Goal: Book appointment/travel/reservation

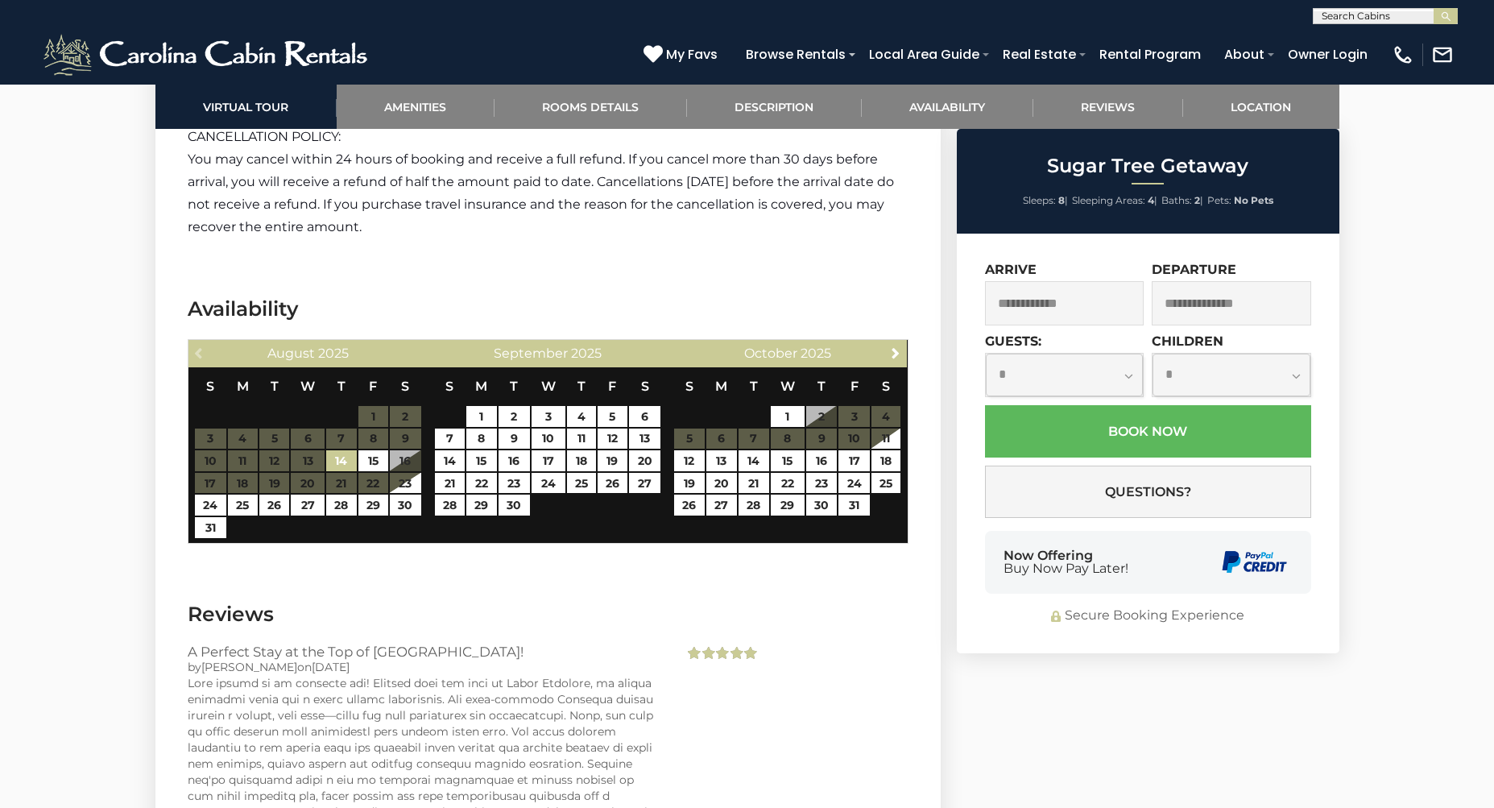
scroll to position [4994, 0]
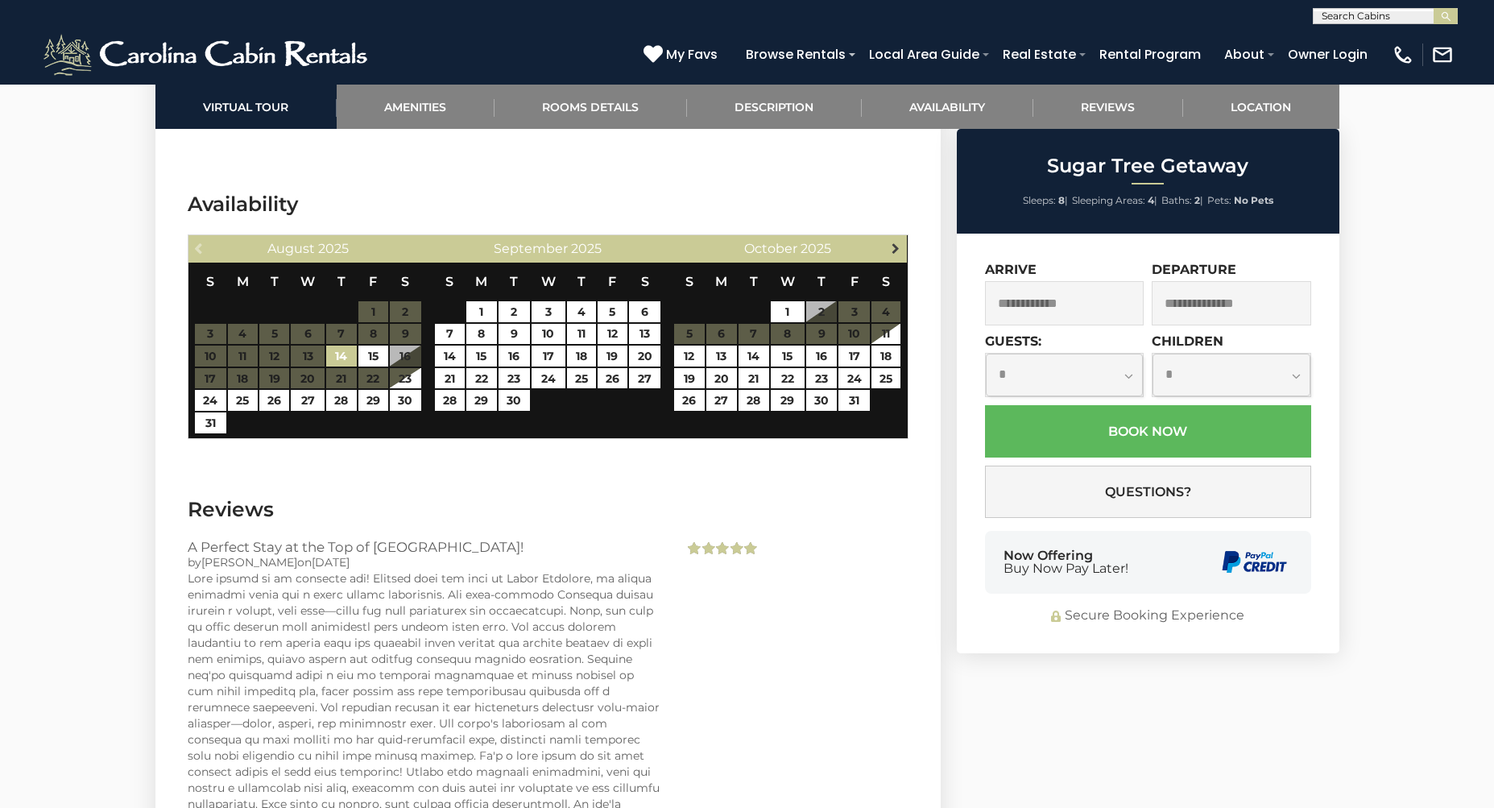
click at [891, 242] on span "Next" at bounding box center [895, 248] width 13 height 13
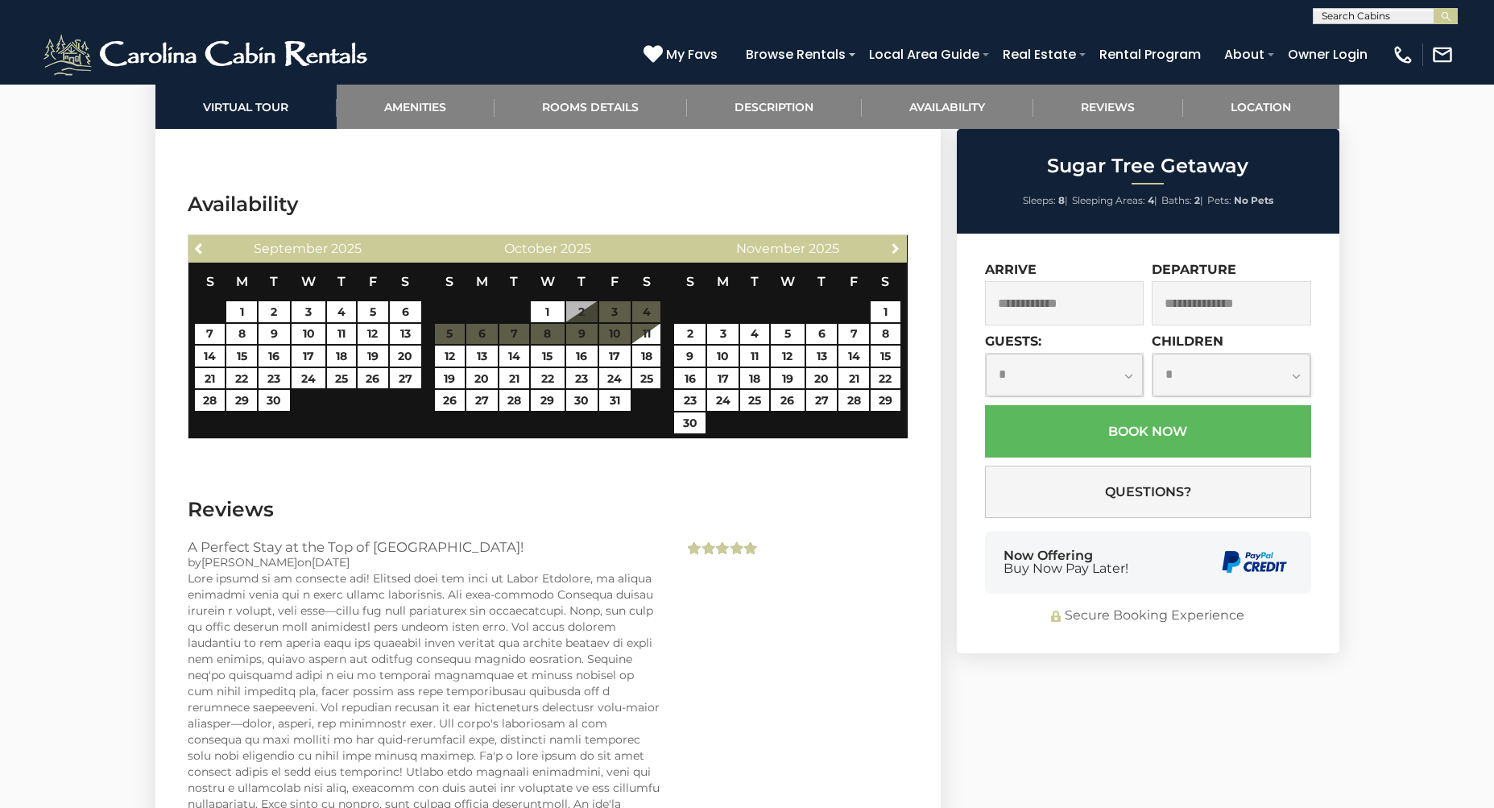
click at [891, 242] on span "Next" at bounding box center [895, 248] width 13 height 13
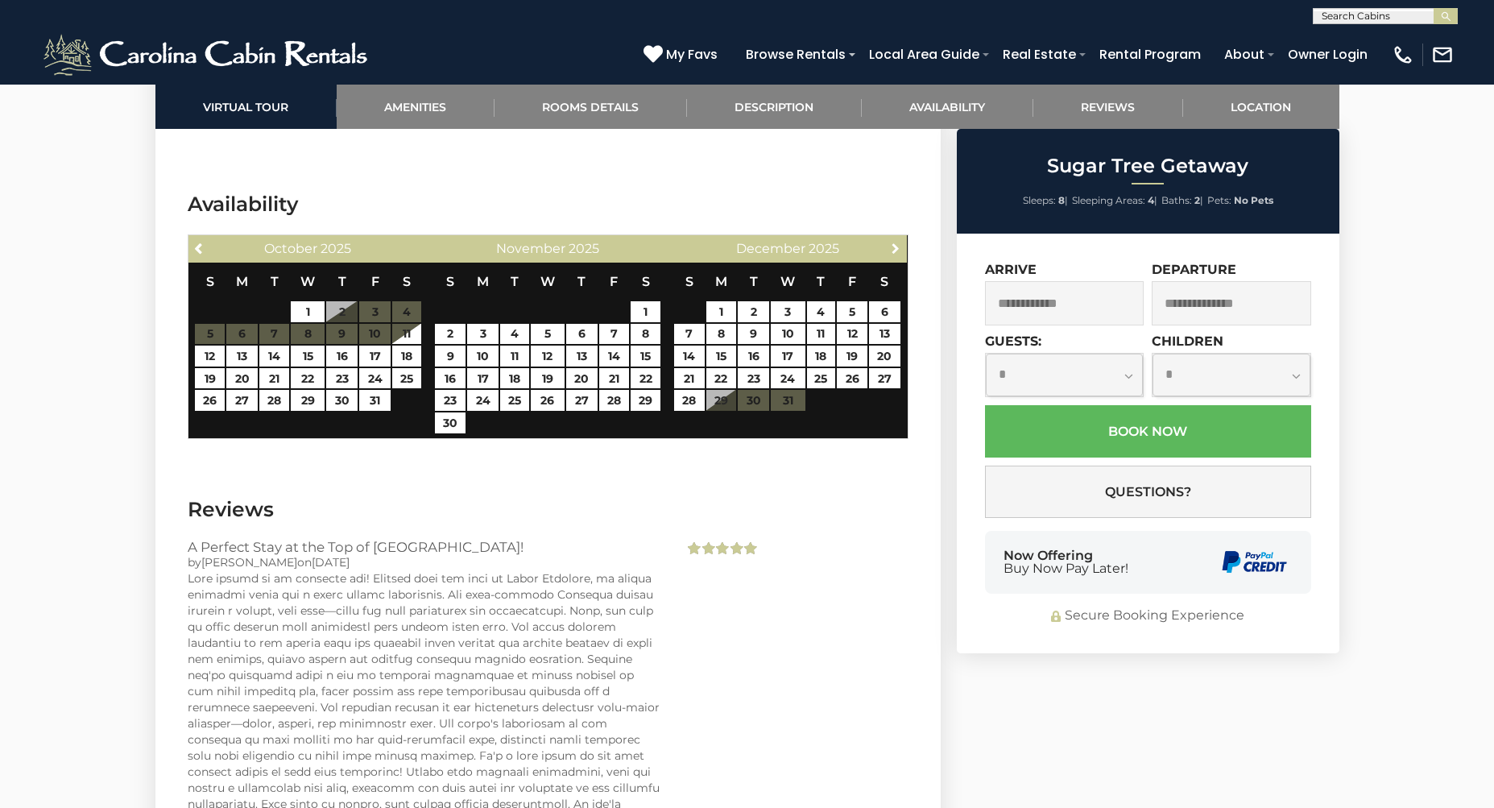
click at [891, 242] on span "Next" at bounding box center [895, 248] width 13 height 13
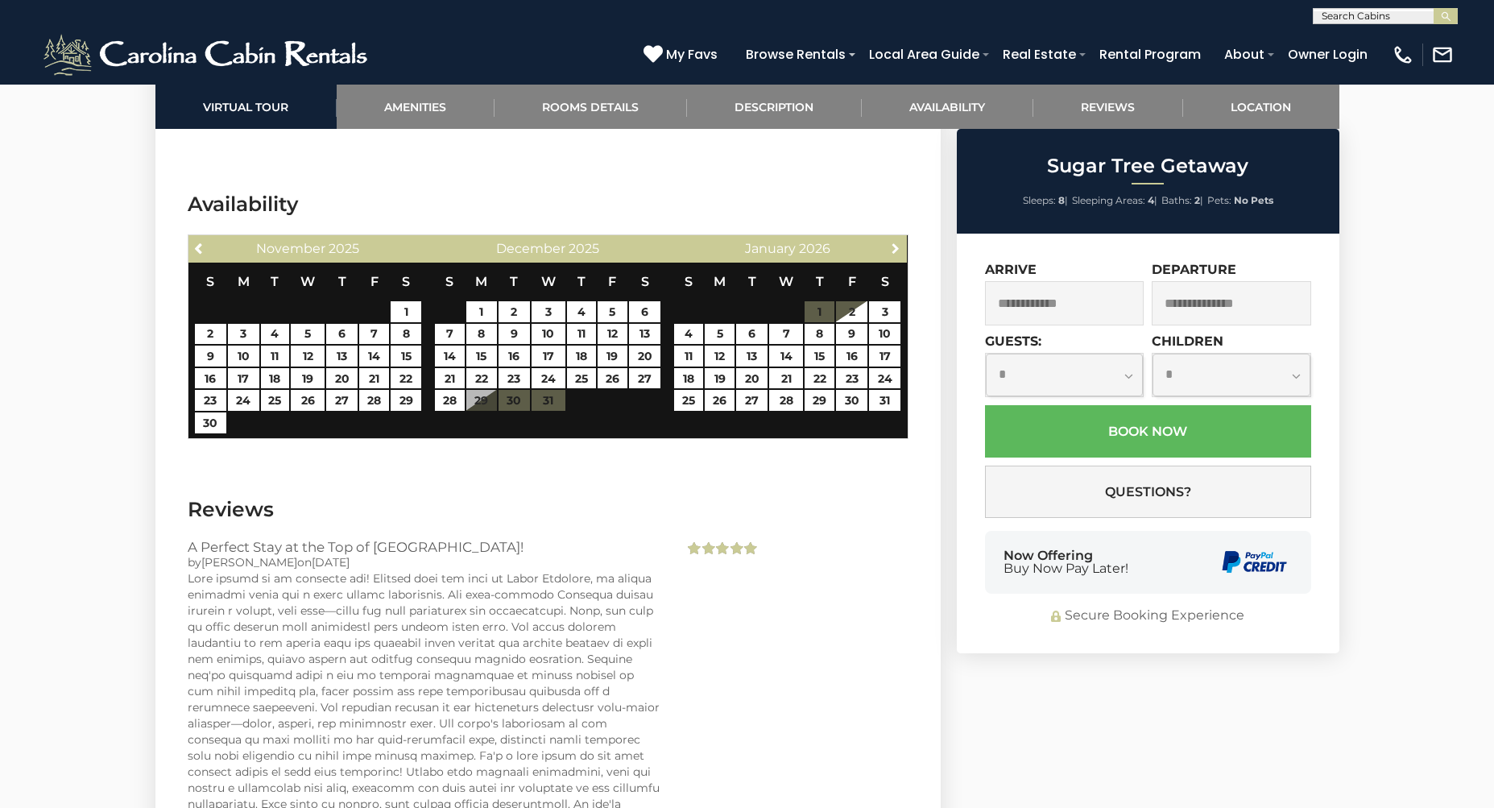
click at [891, 242] on span "Next" at bounding box center [895, 248] width 13 height 13
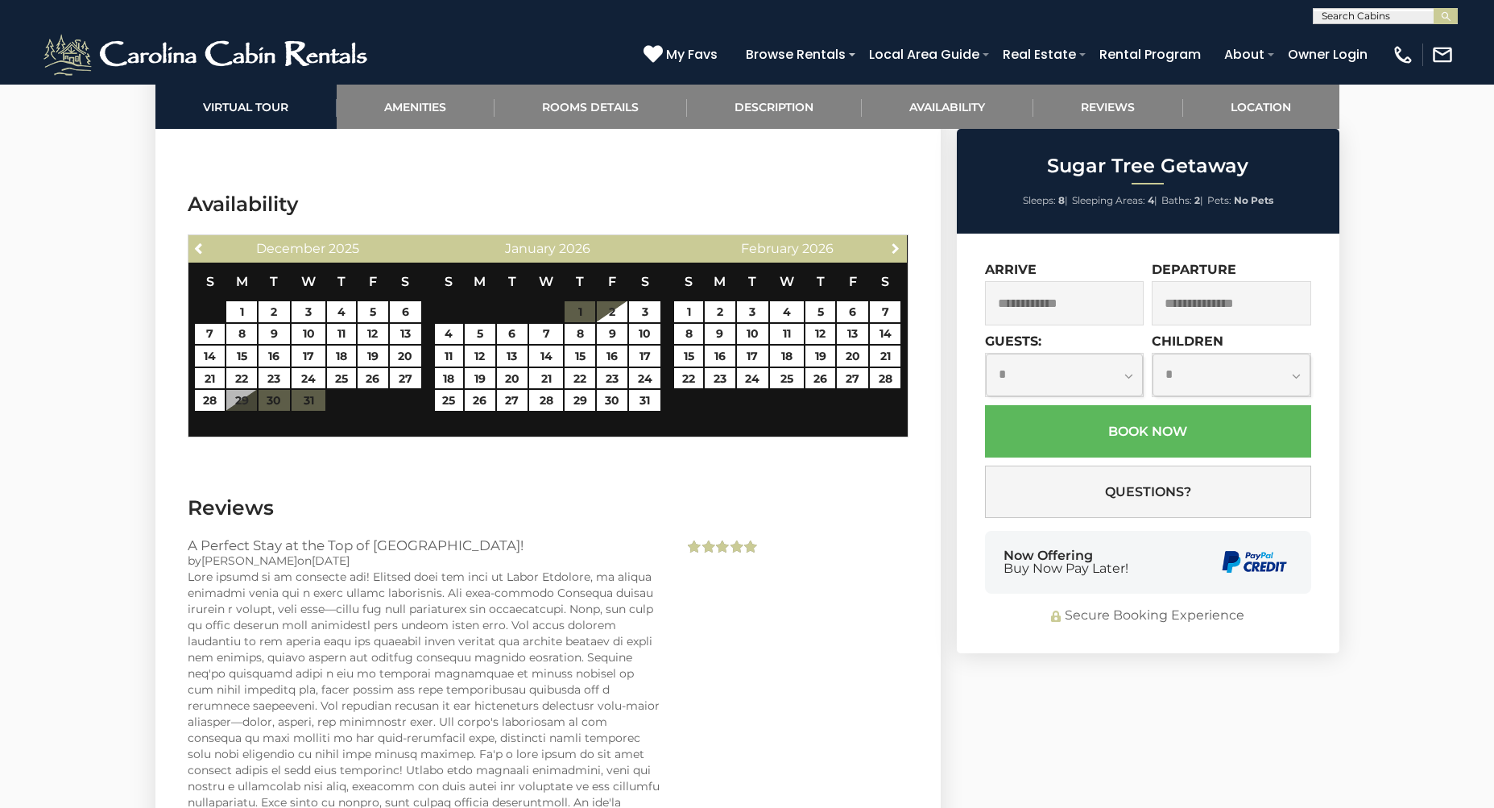
click at [891, 242] on span "Next" at bounding box center [895, 248] width 13 height 13
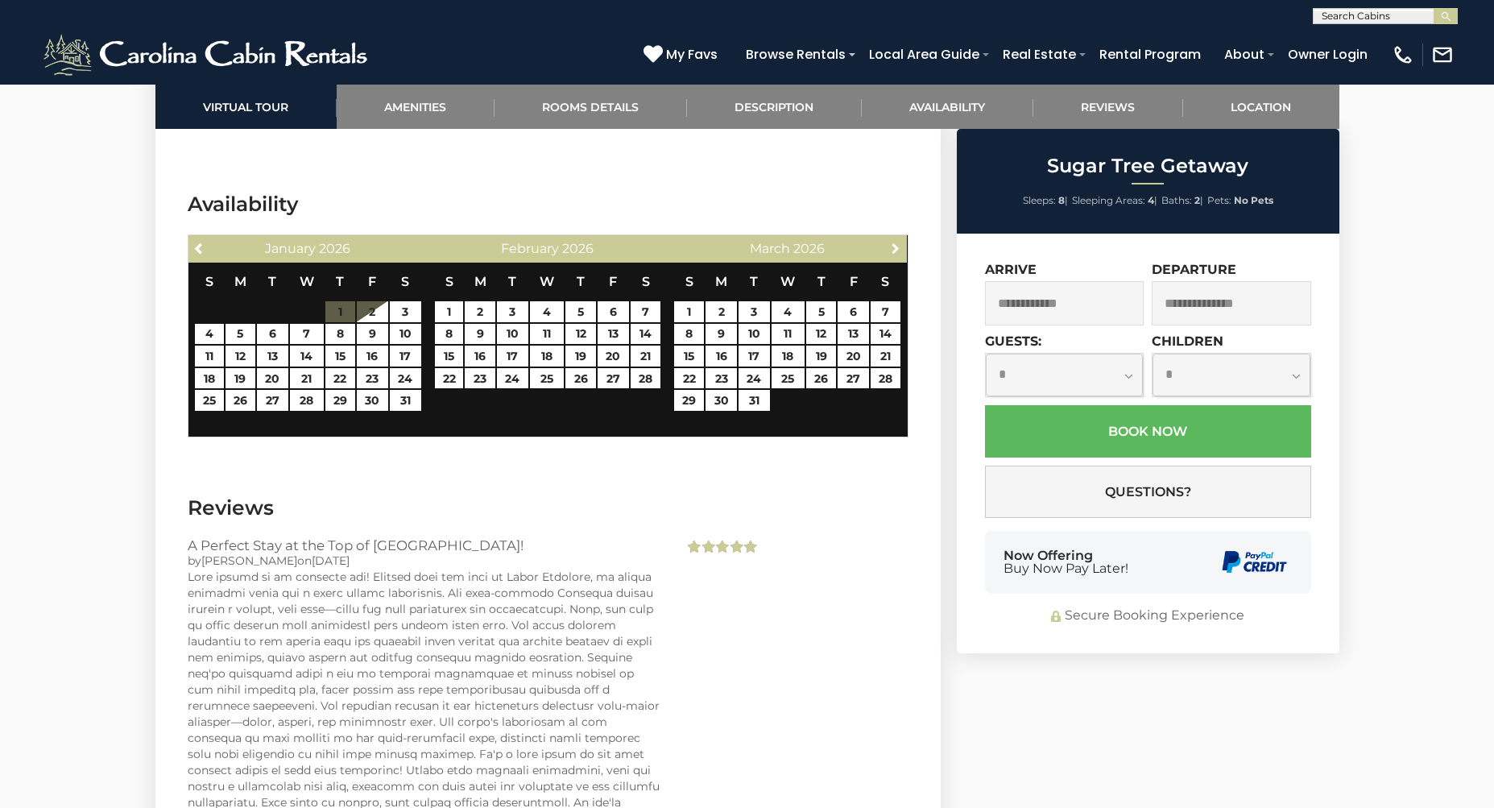
click at [891, 242] on span "Next" at bounding box center [895, 248] width 13 height 13
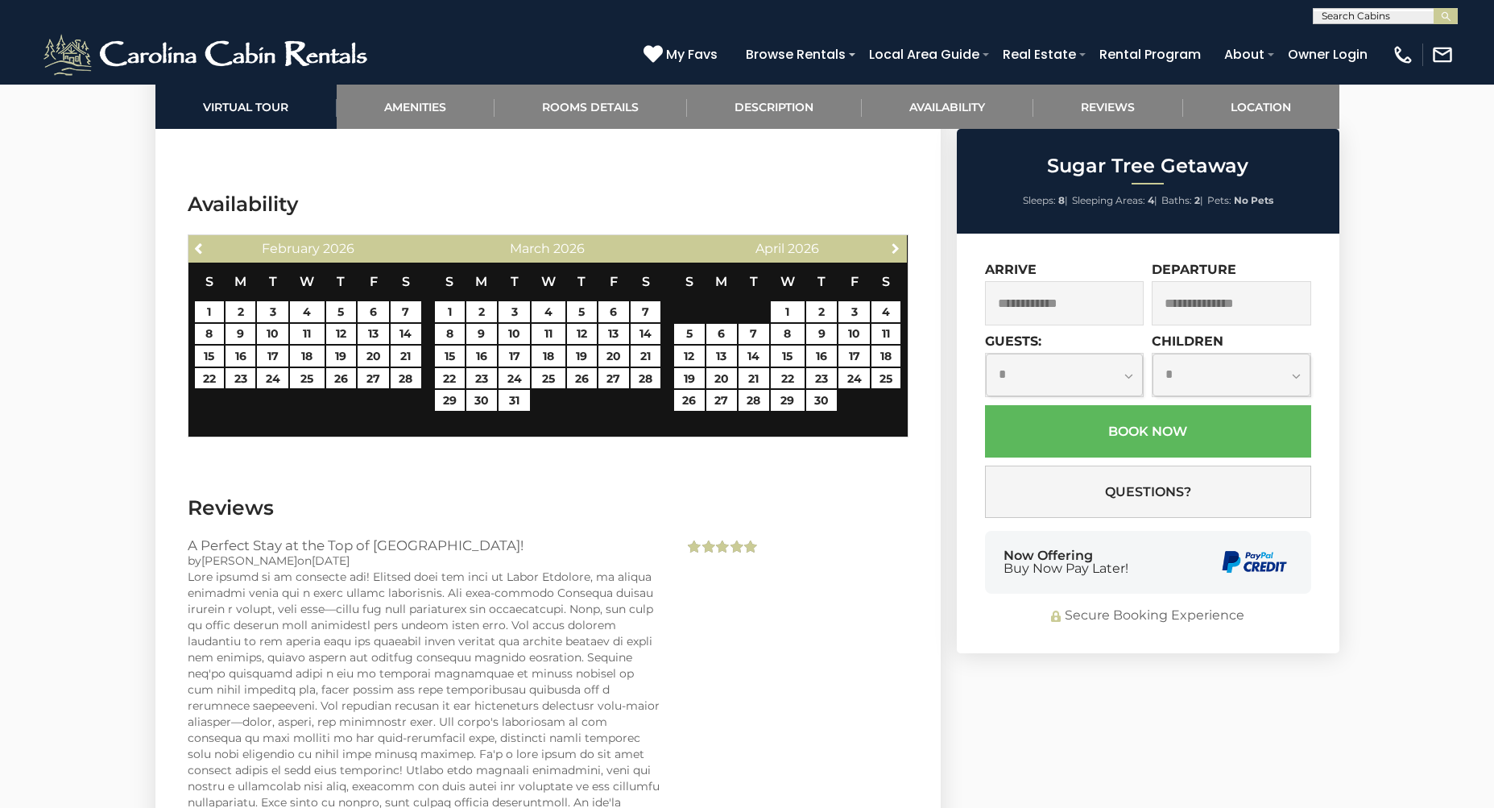
click at [891, 242] on span "Next" at bounding box center [895, 248] width 13 height 13
